Goal: Task Accomplishment & Management: Manage account settings

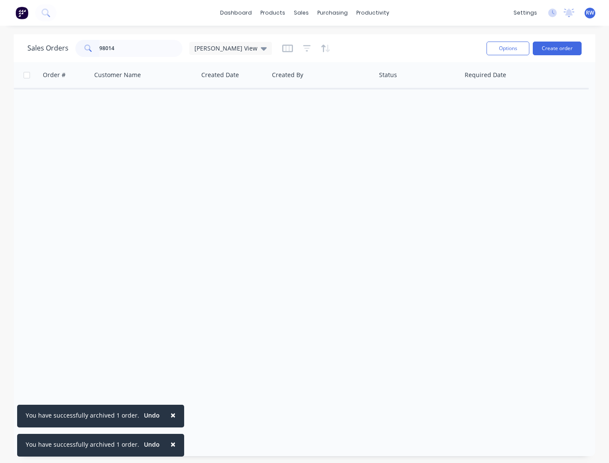
drag, startPoint x: 0, startPoint y: 0, endPoint x: 58, endPoint y: 45, distance: 73.0
click at [99, 45] on input "98014" at bounding box center [141, 48] width 84 height 17
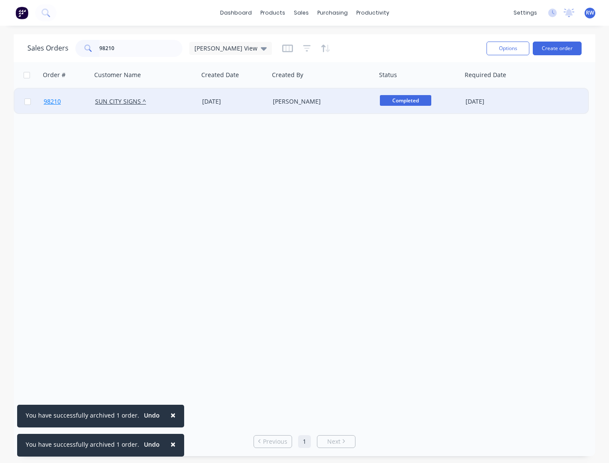
type input "98210"
click at [55, 102] on span "98210" at bounding box center [52, 101] width 17 height 9
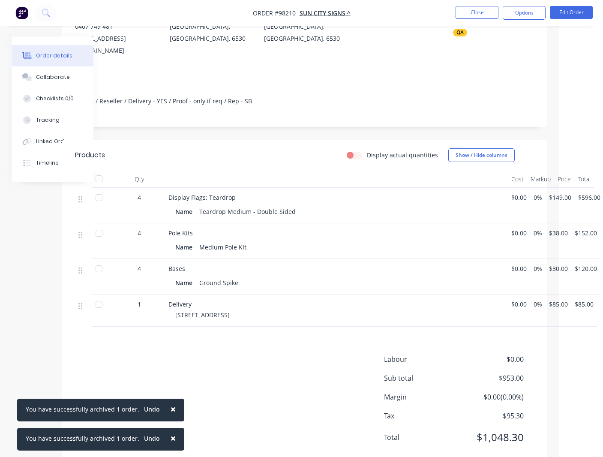
scroll to position [133, 44]
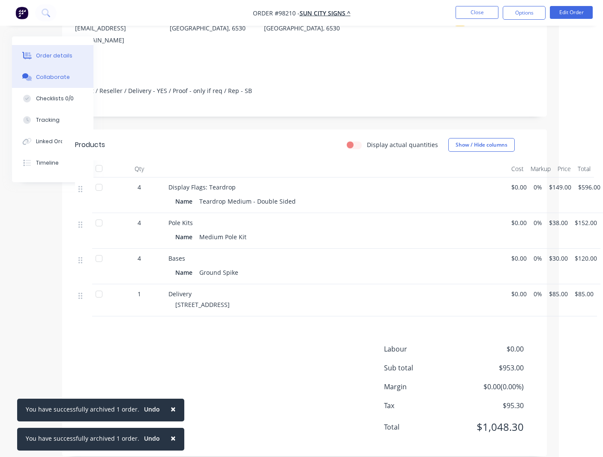
click at [53, 80] on div "Collaborate" at bounding box center [53, 77] width 34 height 8
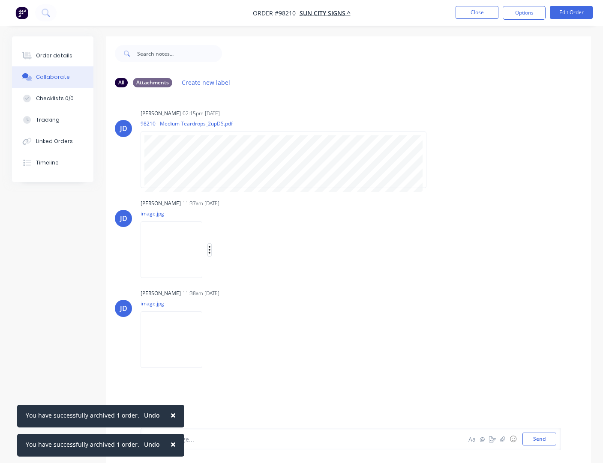
click at [210, 251] on icon "button" at bounding box center [210, 250] width 2 height 8
click at [240, 274] on button "Download" at bounding box center [265, 272] width 96 height 19
click at [210, 340] on icon "button" at bounding box center [210, 340] width 2 height 8
click at [233, 363] on button "Download" at bounding box center [265, 362] width 96 height 19
click at [470, 9] on button "Close" at bounding box center [476, 12] width 43 height 13
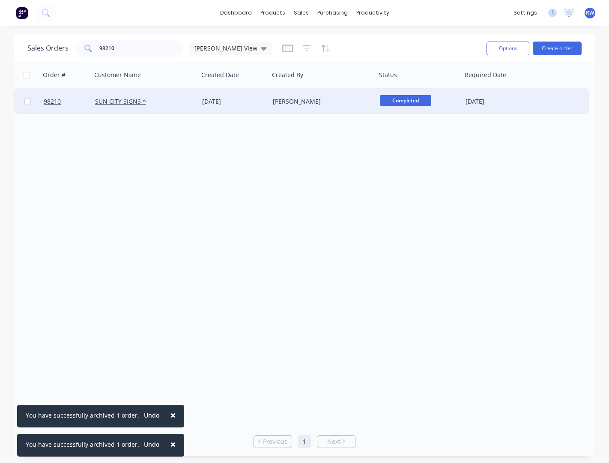
click at [29, 101] on input "checkbox" at bounding box center [27, 102] width 6 height 6
checkbox input "true"
click at [507, 52] on button "Options" at bounding box center [508, 49] width 43 height 14
click at [475, 90] on div "Archive" at bounding box center [482, 87] width 79 height 12
checkbox input "false"
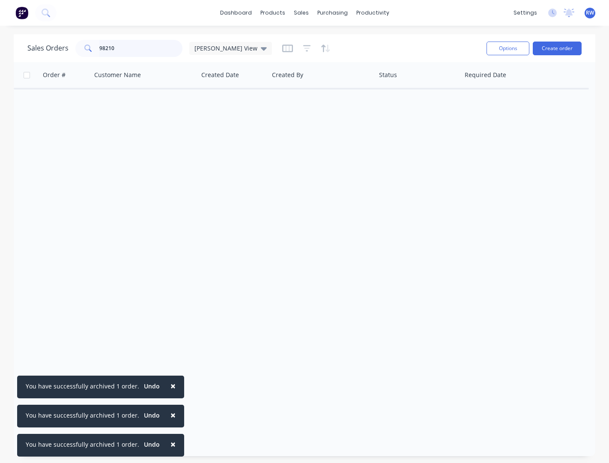
click at [128, 48] on input "98210" at bounding box center [141, 48] width 84 height 17
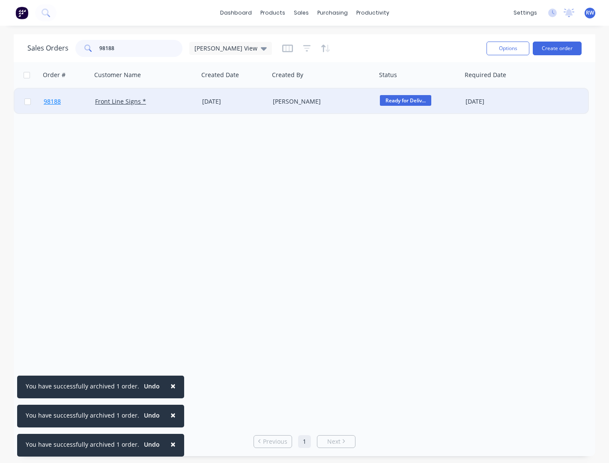
type input "98188"
click at [49, 99] on span "98188" at bounding box center [52, 101] width 17 height 9
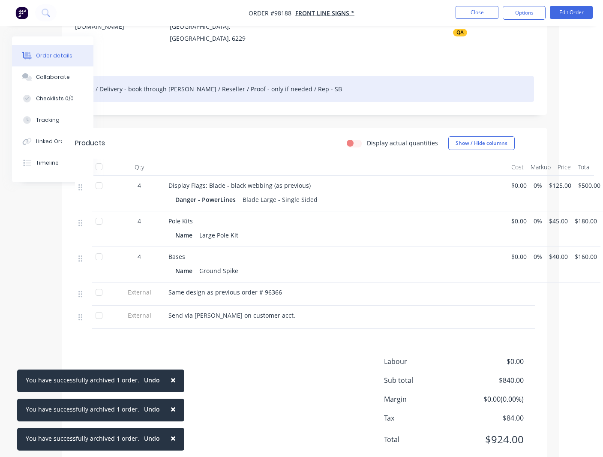
scroll to position [123, 44]
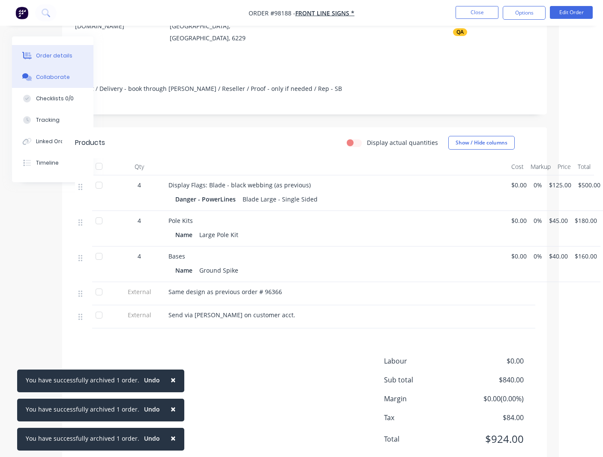
click at [48, 79] on div "Collaborate" at bounding box center [53, 77] width 34 height 8
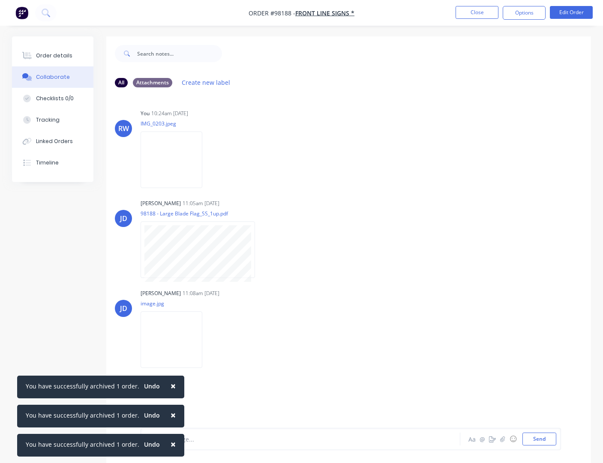
scroll to position [13, 0]
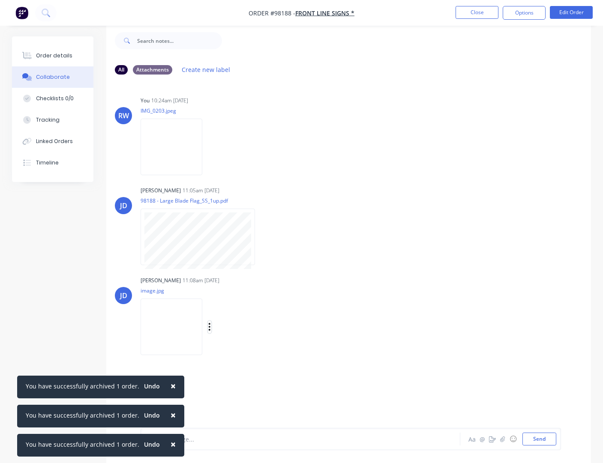
click at [210, 325] on icon "button" at bounding box center [209, 327] width 3 height 10
click at [243, 351] on button "Download" at bounding box center [265, 349] width 96 height 19
click at [476, 16] on button "Close" at bounding box center [476, 12] width 43 height 13
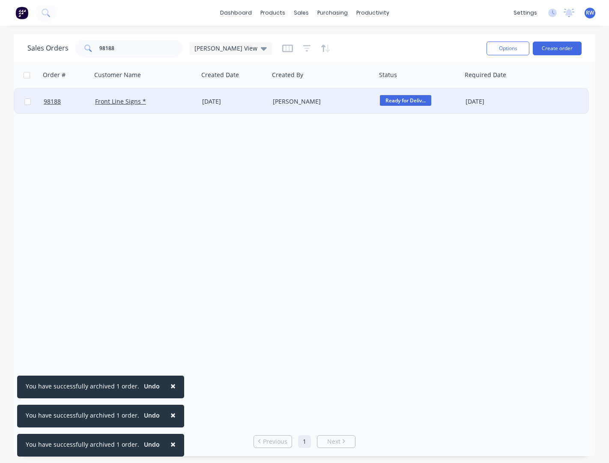
click at [30, 101] on input "checkbox" at bounding box center [27, 102] width 6 height 6
checkbox input "true"
click at [501, 48] on button "Options" at bounding box center [508, 49] width 43 height 14
click at [472, 83] on div "Archive" at bounding box center [482, 87] width 79 height 12
checkbox input "false"
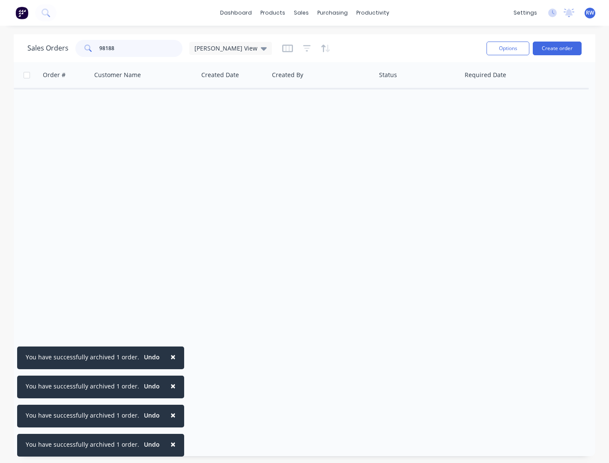
drag, startPoint x: 132, startPoint y: 50, endPoint x: 80, endPoint y: 46, distance: 51.5
click at [99, 46] on input "98188" at bounding box center [141, 48] width 84 height 17
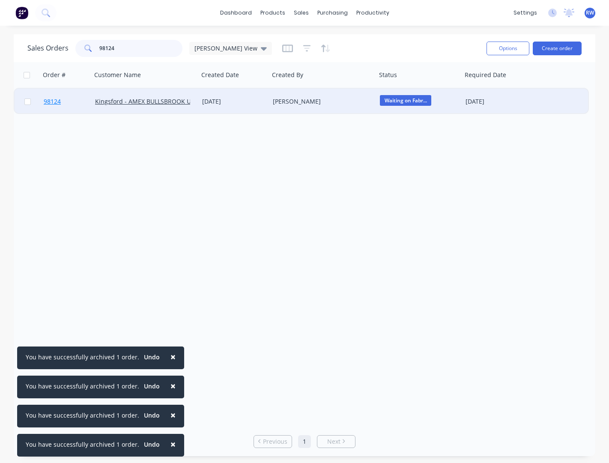
type input "98124"
click at [51, 102] on span "98124" at bounding box center [52, 101] width 17 height 9
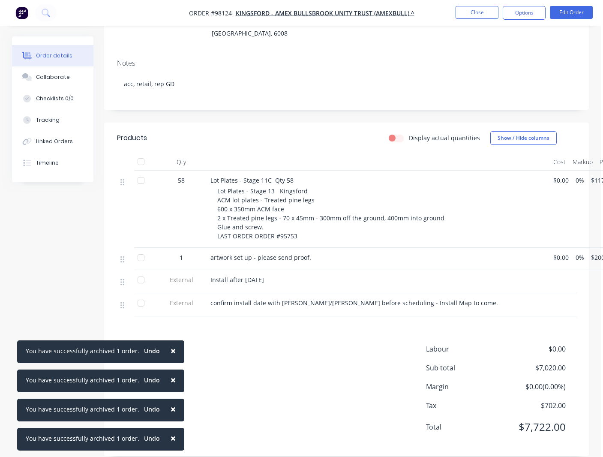
scroll to position [140, 24]
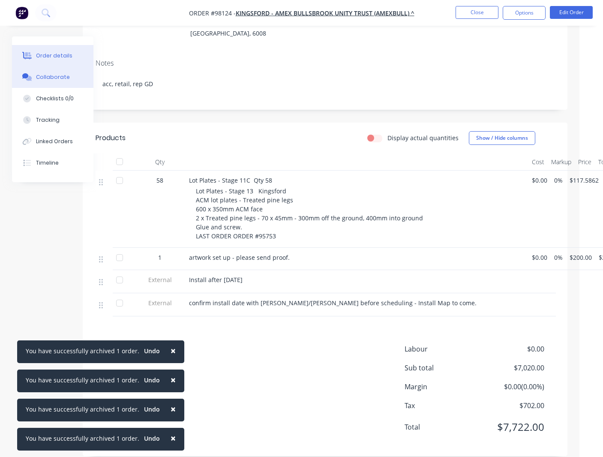
click at [50, 78] on div "Collaborate" at bounding box center [53, 77] width 34 height 8
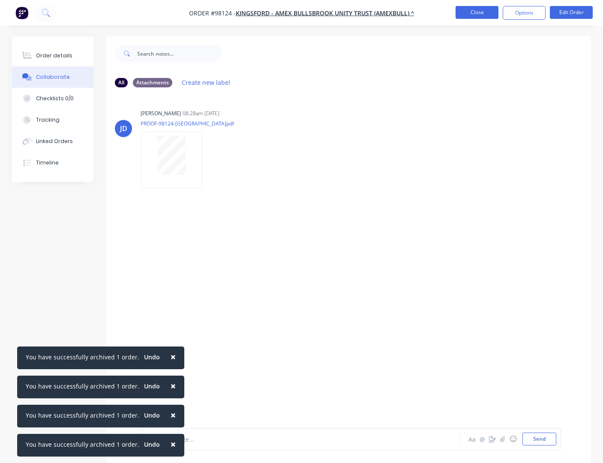
click at [479, 13] on button "Close" at bounding box center [476, 12] width 43 height 13
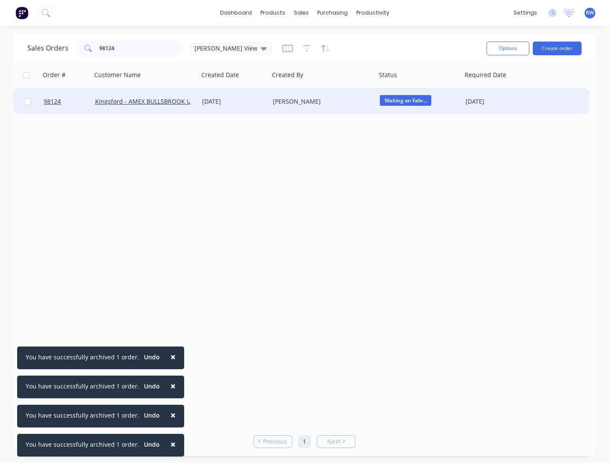
click at [27, 102] on input "checkbox" at bounding box center [27, 102] width 6 height 6
checkbox input "true"
click at [495, 46] on button "Options" at bounding box center [508, 49] width 43 height 14
click at [483, 88] on div "Archive" at bounding box center [482, 87] width 79 height 12
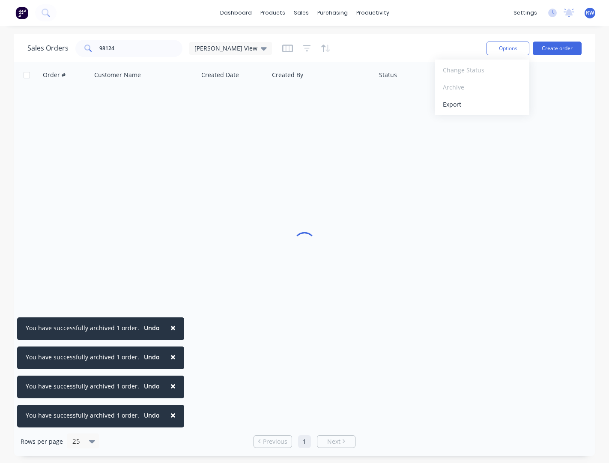
checkbox input "false"
